Goal: Information Seeking & Learning: Check status

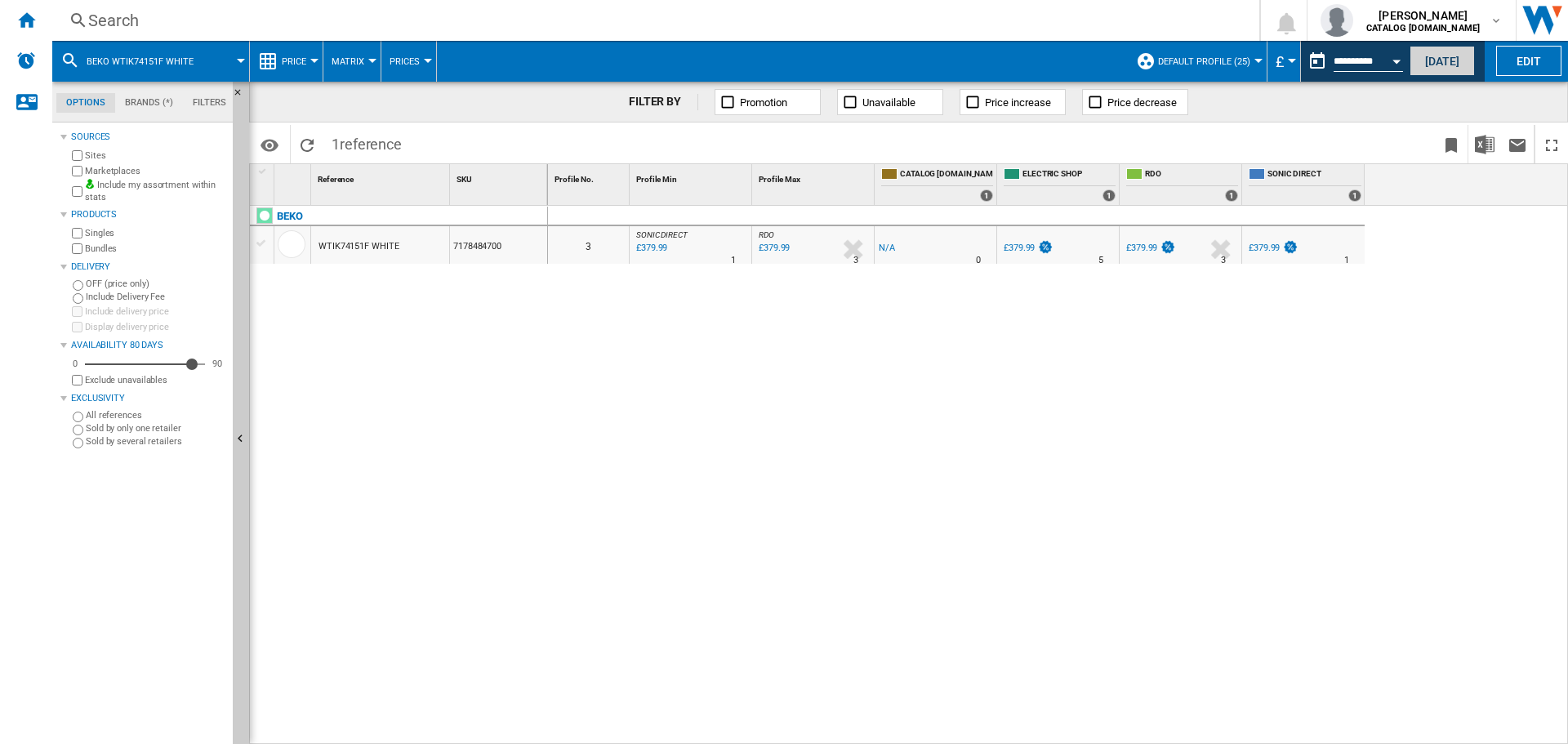
click at [1439, 56] on button "[DATE]" at bounding box center [1443, 61] width 65 height 30
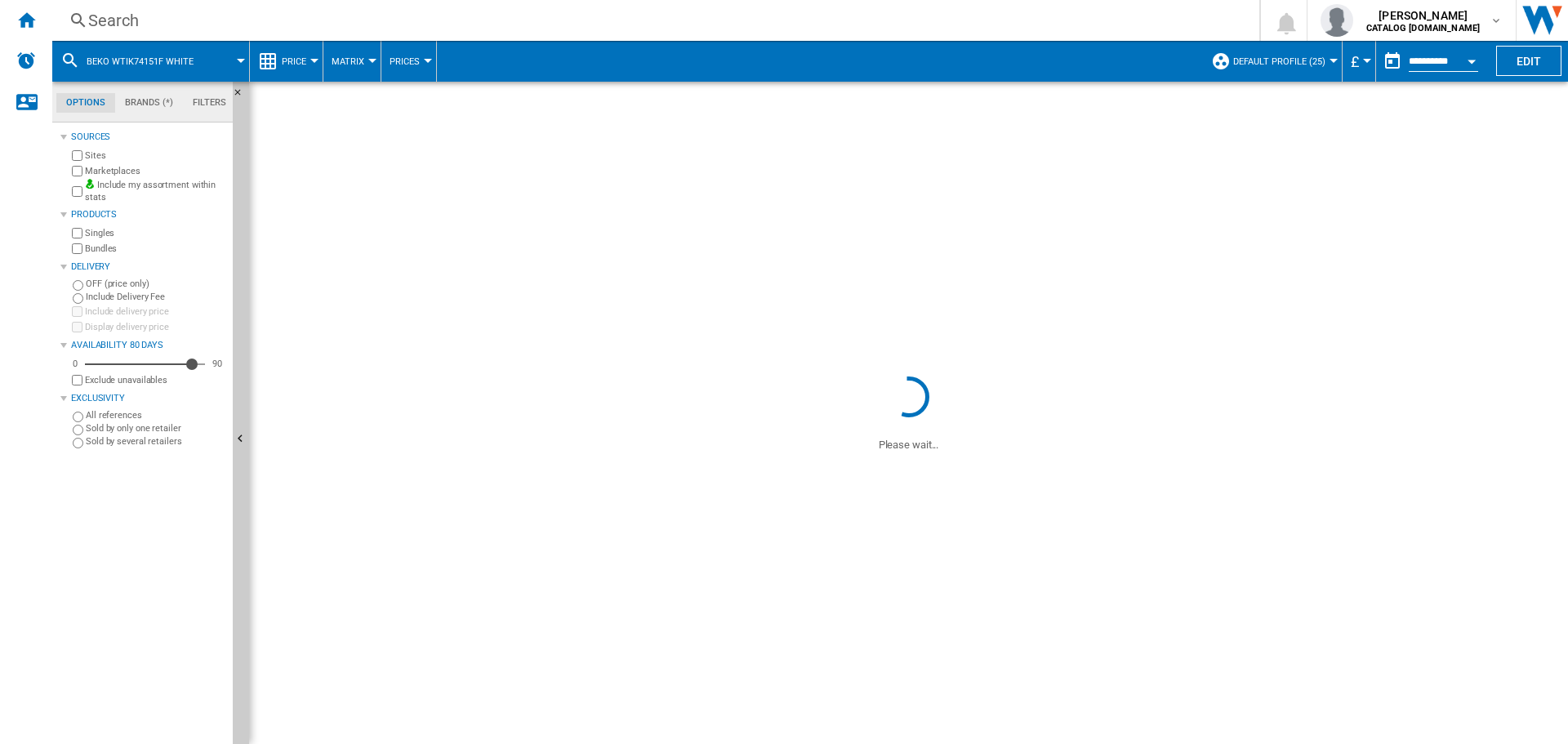
click at [591, 18] on div "Search" at bounding box center [652, 20] width 1129 height 23
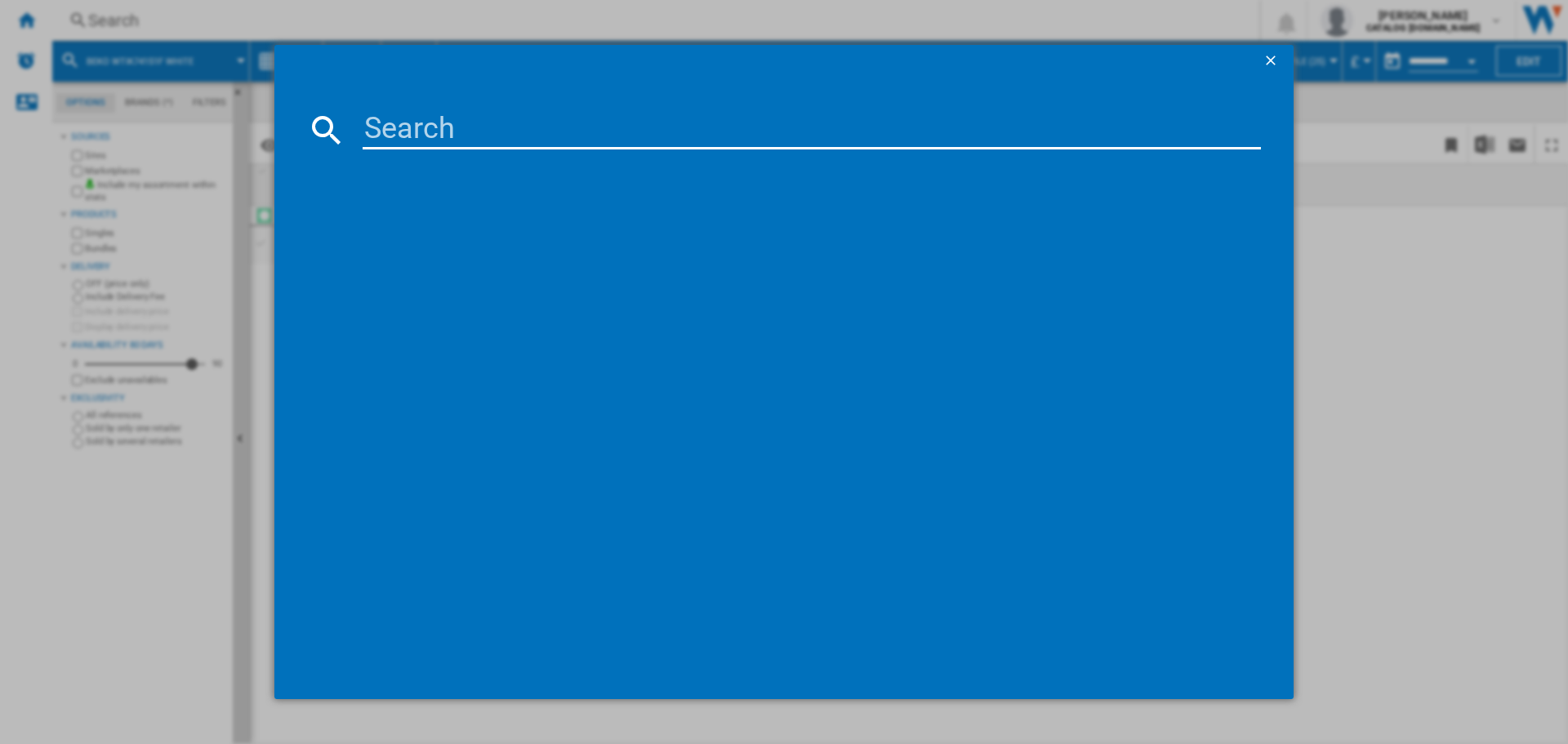
click at [613, 132] on input at bounding box center [812, 129] width 899 height 39
paste input "G6sinzl5"
type input "G6sinzl5"
drag, startPoint x: 604, startPoint y: 144, endPoint x: 234, endPoint y: 125, distance: 370.5
click at [234, 125] on div "G6sinzl5" at bounding box center [784, 372] width 1568 height 744
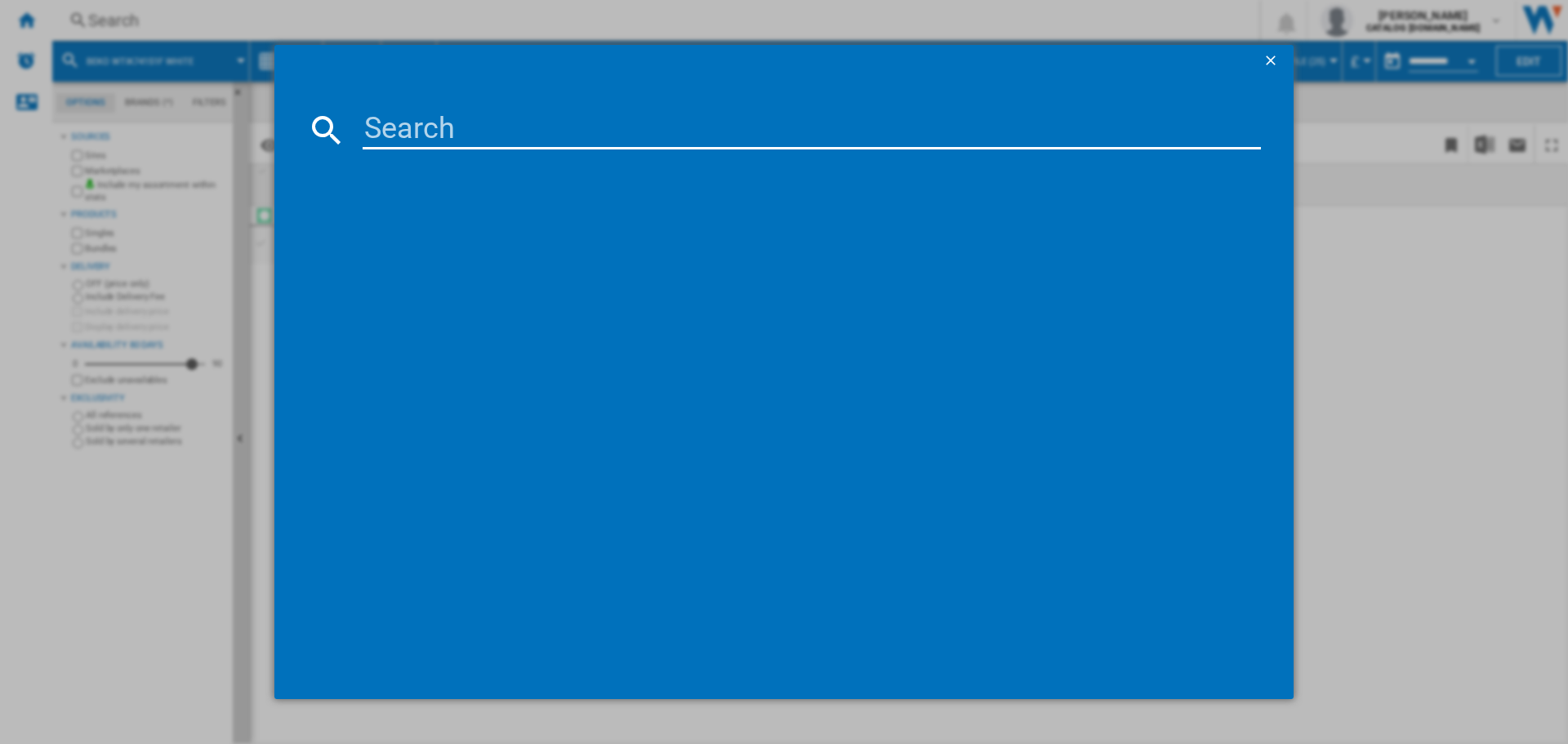
click at [419, 137] on input at bounding box center [812, 129] width 899 height 39
paste input "BMM5DFO5741W"
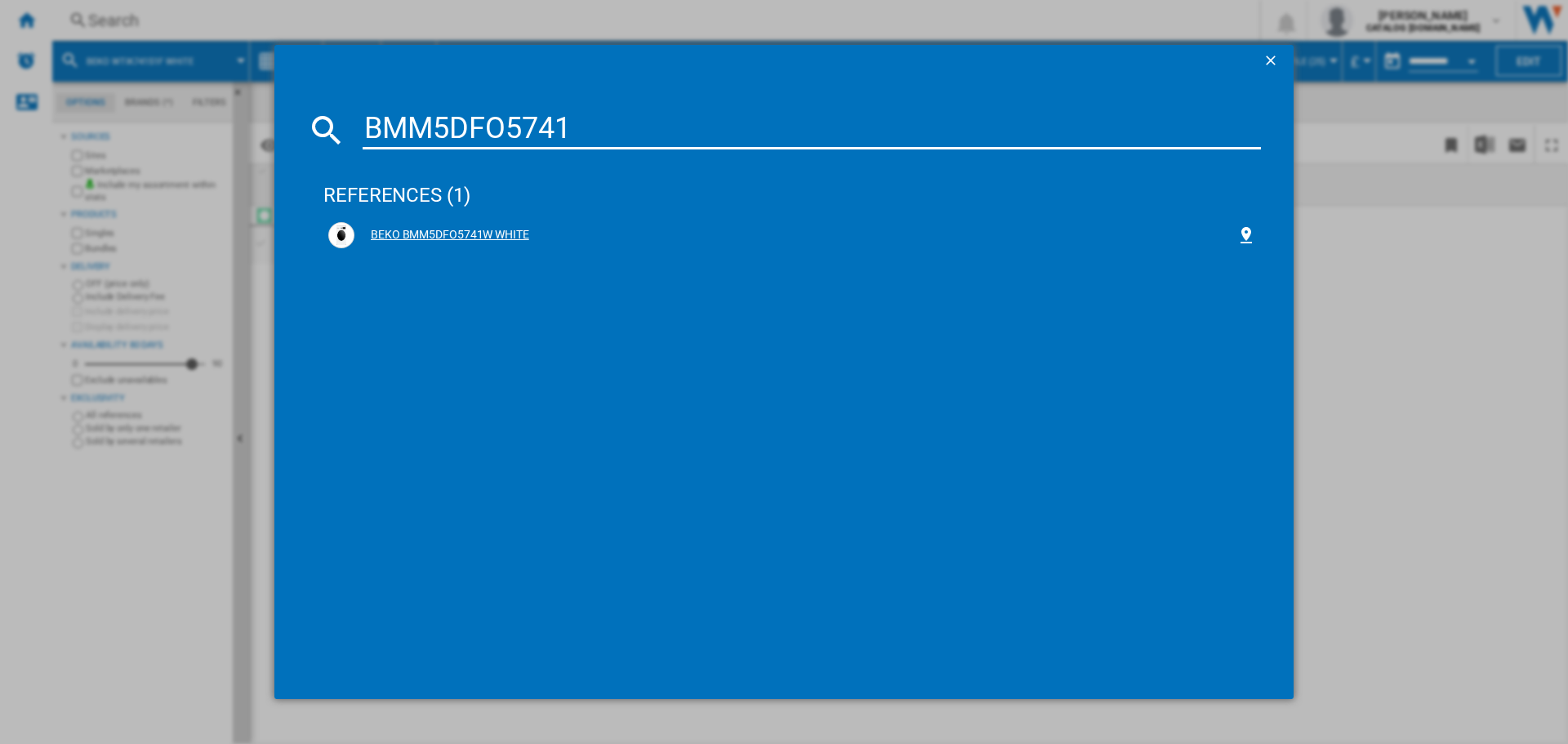
type input "BMM5DFO5741"
click at [525, 227] on div "BEKO BMM5DFO5741W WHITE" at bounding box center [795, 235] width 882 height 17
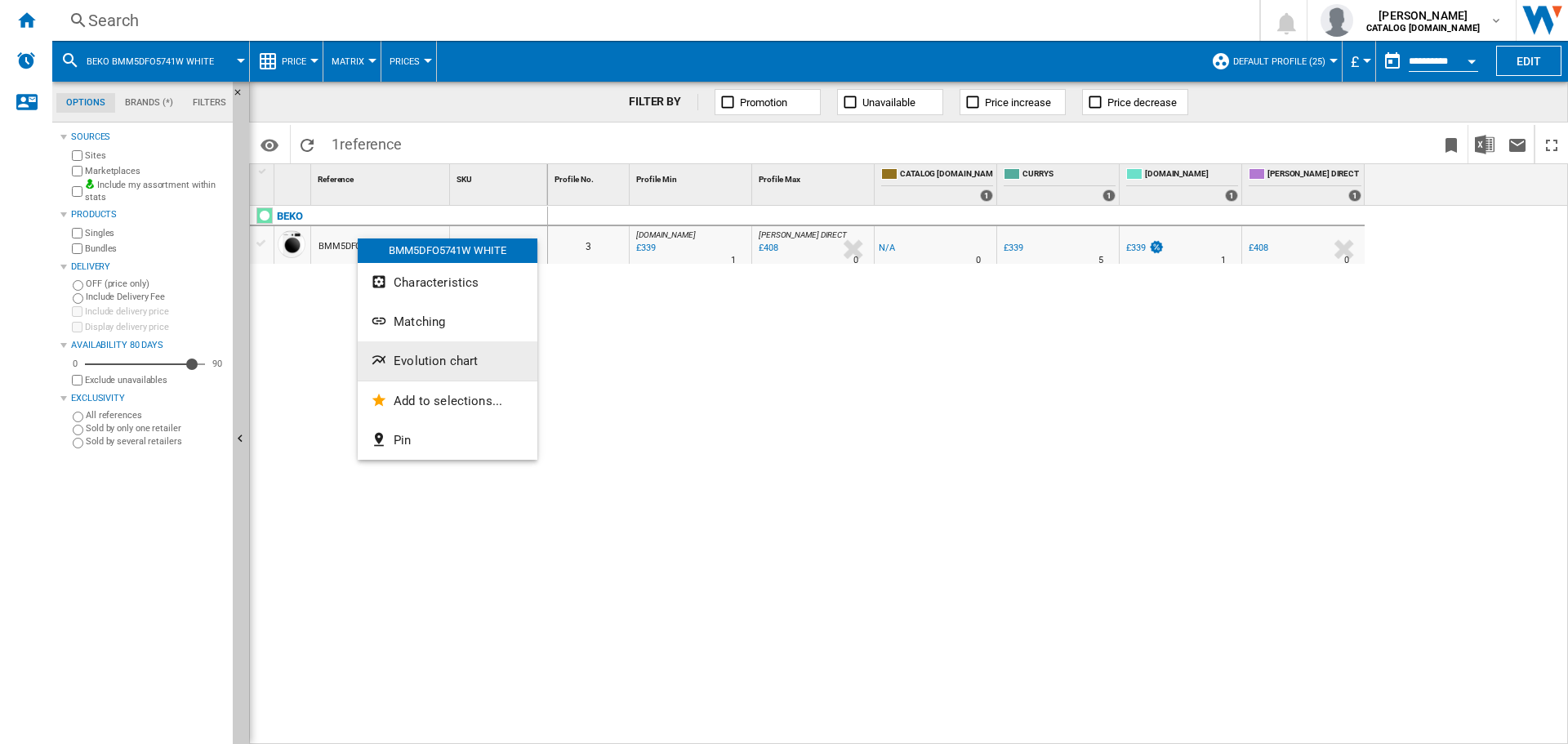
click at [431, 362] on span "Evolution chart" at bounding box center [435, 361] width 84 height 15
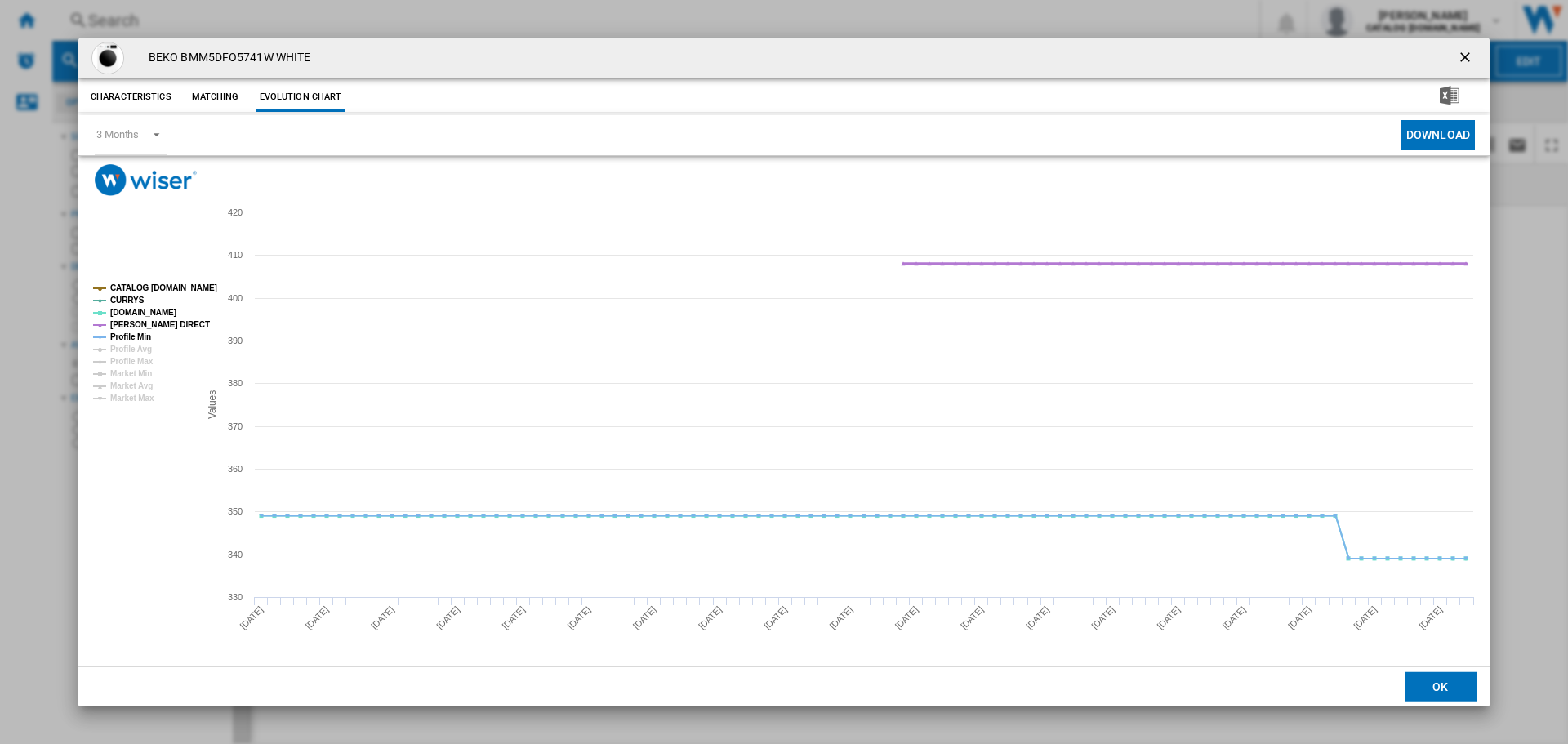
click at [148, 325] on tspan "[PERSON_NAME] DIRECT" at bounding box center [160, 324] width 99 height 9
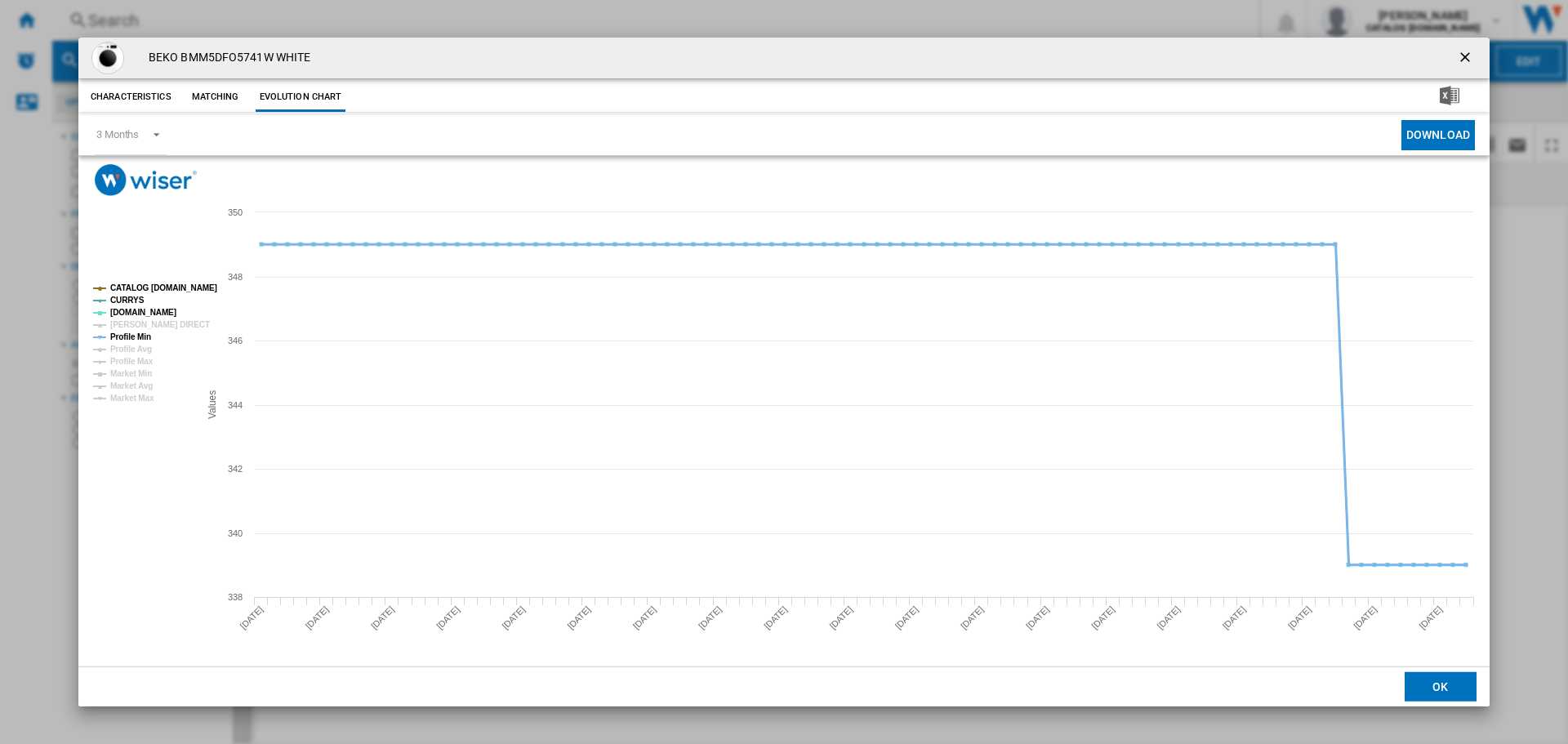
click at [140, 340] on tspan "Profile Min" at bounding box center [130, 337] width 41 height 9
click at [156, 292] on tspan "CATALOG [DOMAIN_NAME]" at bounding box center [164, 287] width 107 height 9
